Goal: Task Accomplishment & Management: Use online tool/utility

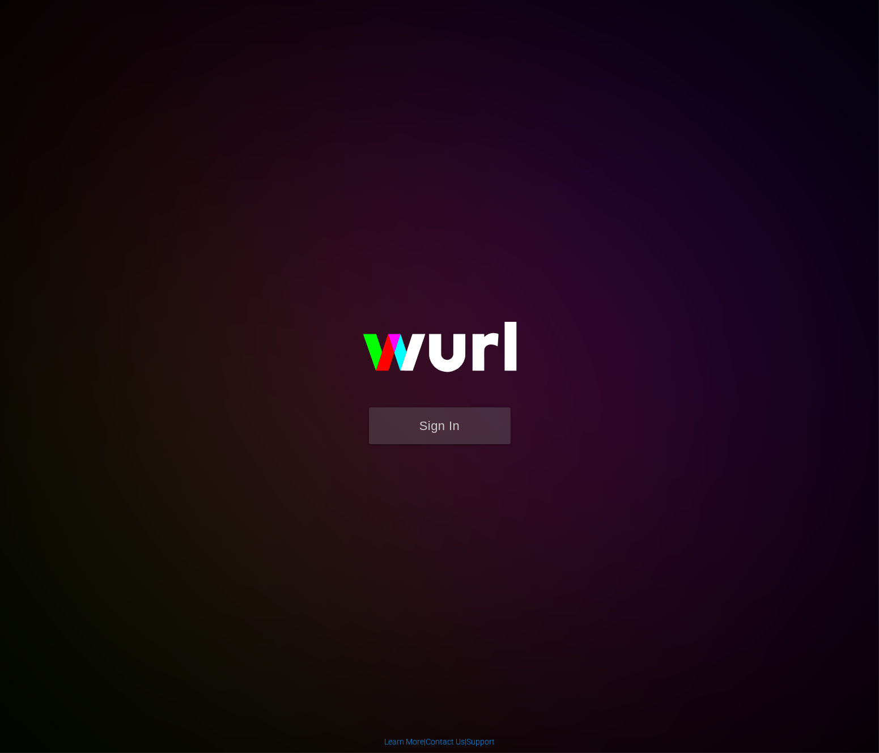
click at [445, 459] on div "Sign In" at bounding box center [439, 376] width 261 height 181
click at [446, 424] on button "Sign In" at bounding box center [440, 425] width 142 height 37
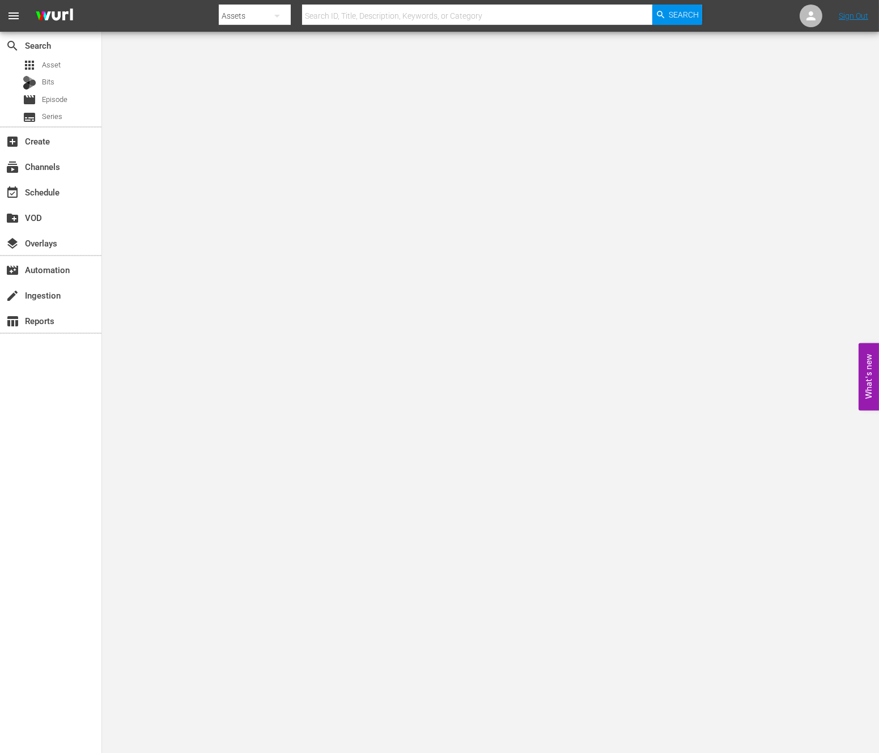
click at [265, 20] on button "button" at bounding box center [276, 15] width 27 height 27
click at [46, 151] on div "Channels Series Episodes Bits Assets" at bounding box center [439, 376] width 879 height 753
click at [54, 182] on div "Channels Series Episodes Bits Assets" at bounding box center [439, 376] width 879 height 753
click at [48, 164] on div "subscriptions Channels" at bounding box center [31, 165] width 63 height 10
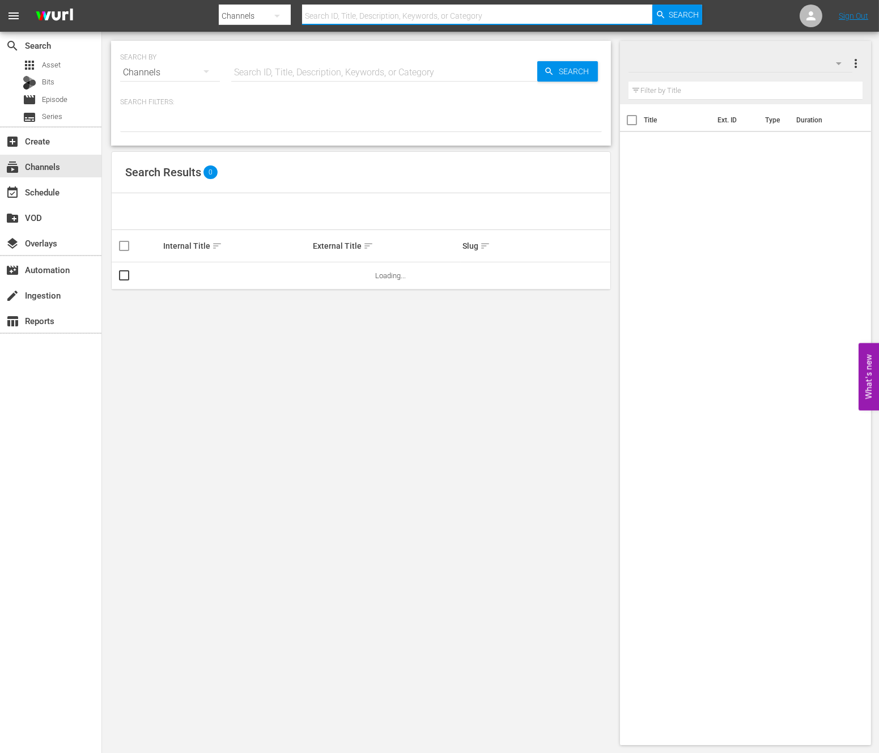
click at [348, 15] on input "text" at bounding box center [477, 15] width 350 height 27
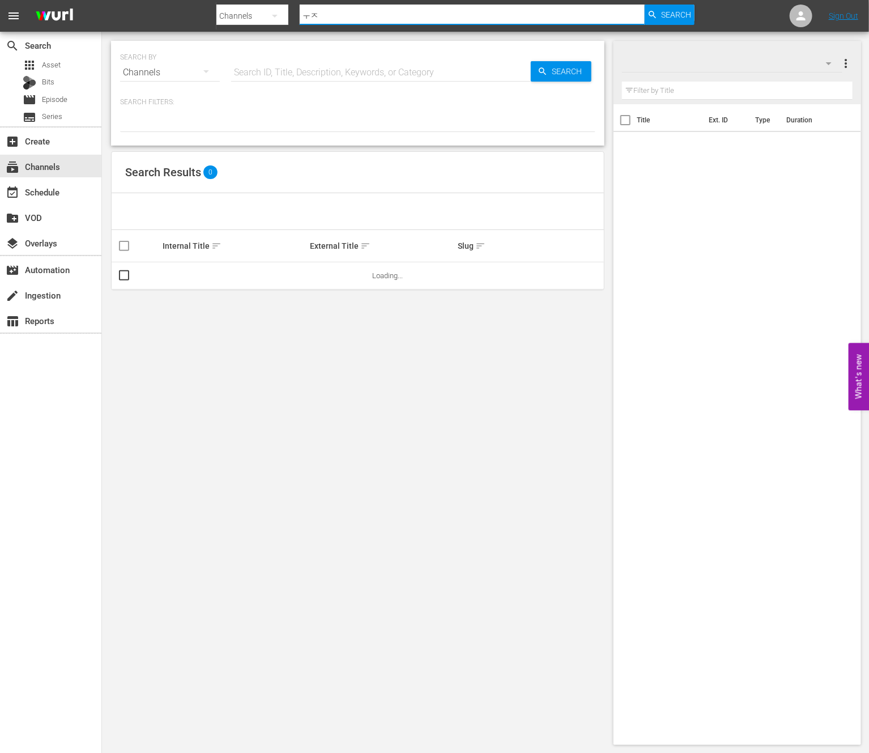
type input "ㅜ"
type input "new kpop"
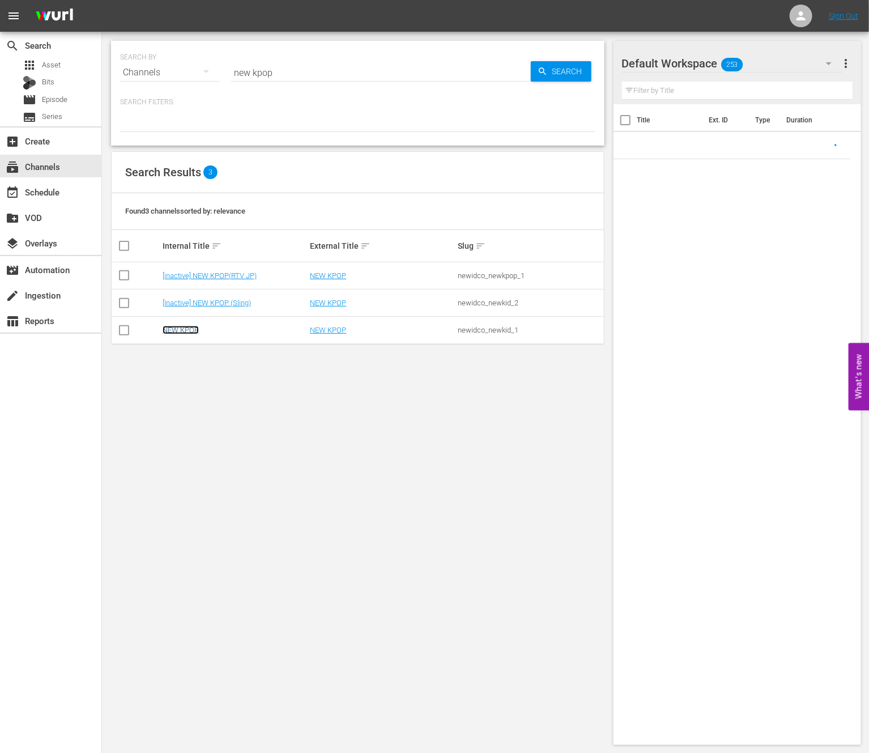
click at [180, 329] on link "NEW KPOP" at bounding box center [181, 330] width 36 height 8
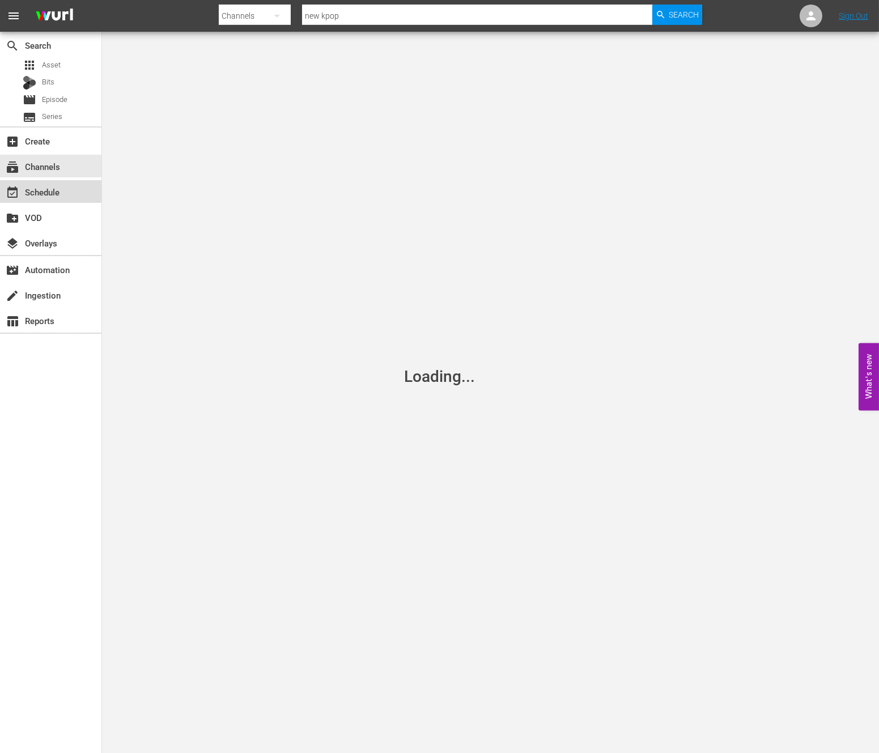
click at [59, 192] on div "event_available Schedule" at bounding box center [31, 190] width 63 height 10
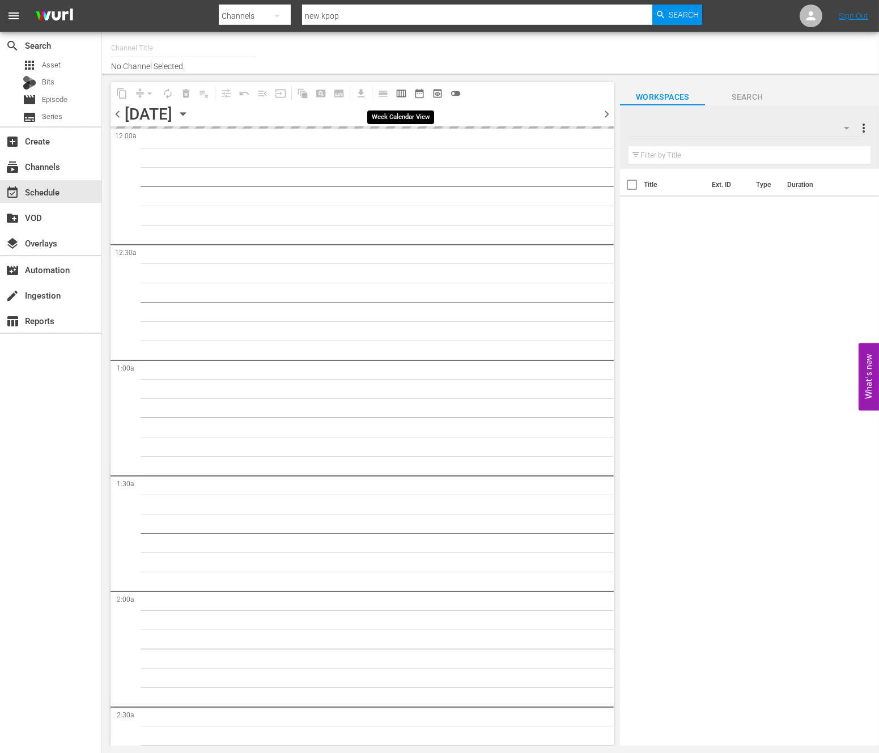
click at [404, 86] on button "calendar_view_week_outlined" at bounding box center [401, 93] width 18 height 18
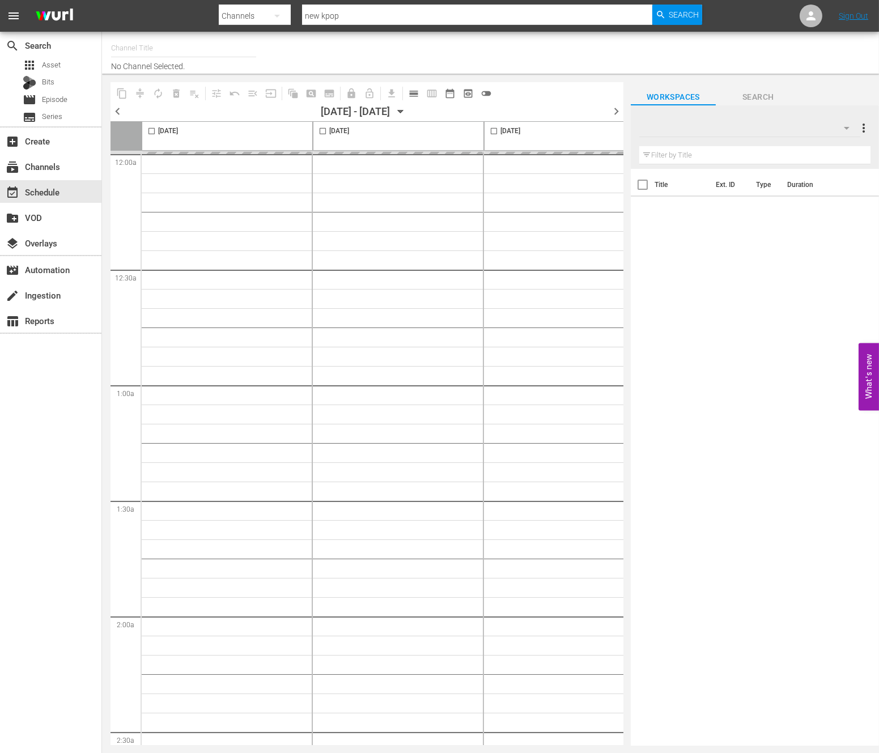
type input "NEW KPOP (617)"
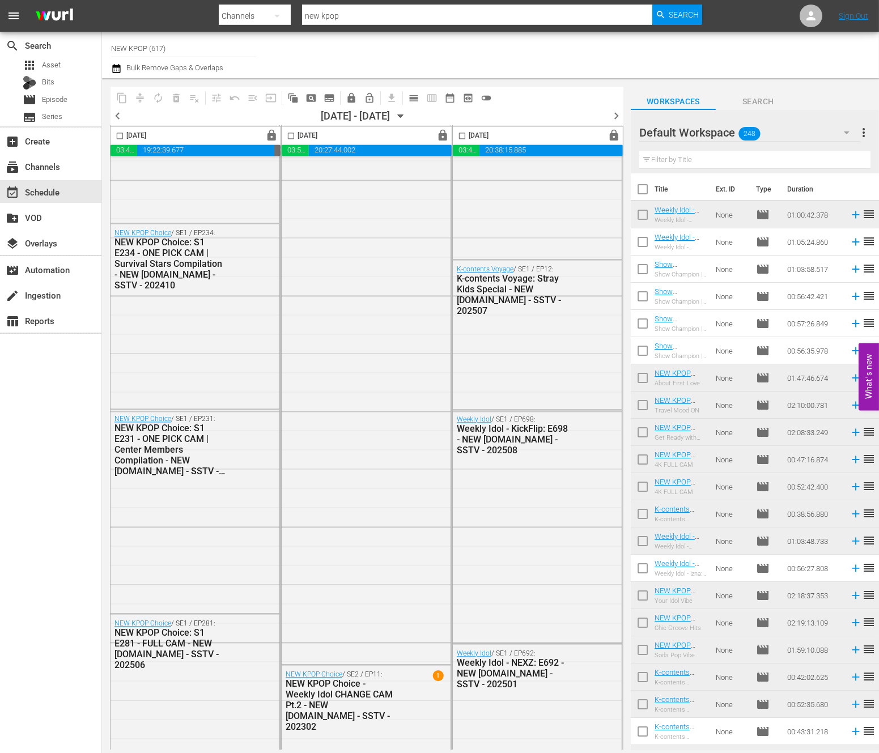
scroll to position [4960, 718]
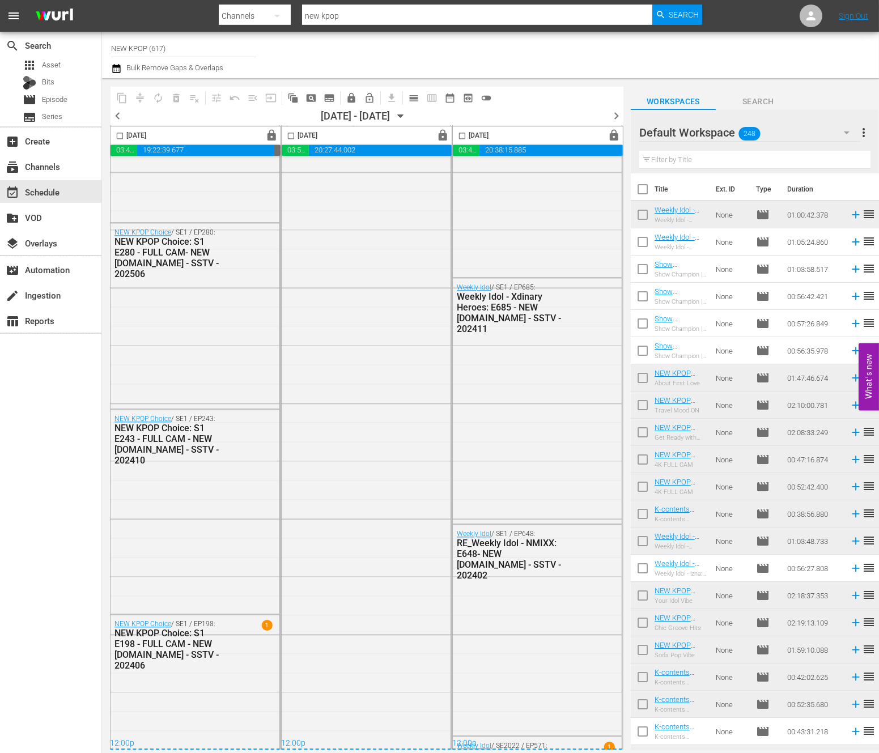
drag, startPoint x: 497, startPoint y: 115, endPoint x: 479, endPoint y: 118, distance: 17.8
click at [497, 114] on div "chevron_left 08/14/2025 - 08/20/2025 August 14th chevron_right" at bounding box center [366, 117] width 513 height 17
click at [616, 117] on span "chevron_right" at bounding box center [616, 116] width 14 height 14
